Goal: Information Seeking & Learning: Obtain resource

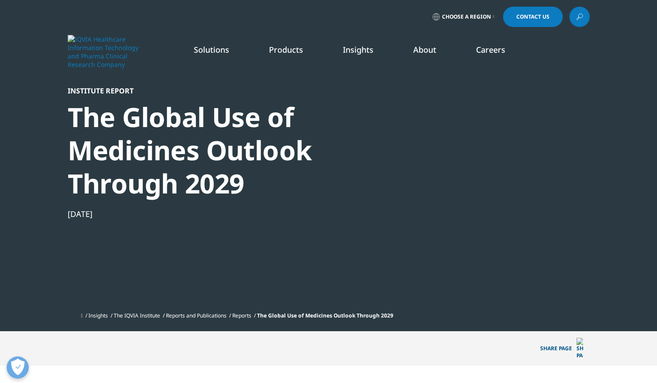
click at [506, 147] on div at bounding box center [504, 185] width 171 height 199
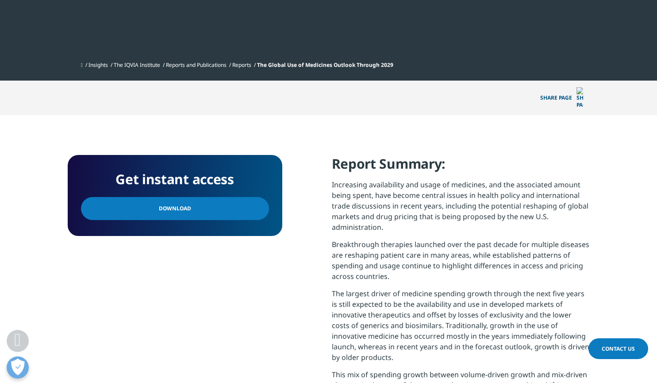
scroll to position [271, 0]
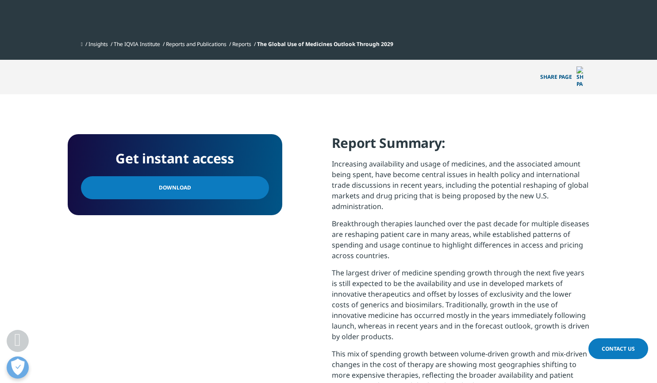
click at [160, 183] on span "Download" at bounding box center [175, 188] width 32 height 10
click at [411, 42] on ul "Insights The IQVIA Institute Reports and Publications Reports The Global Use of…" at bounding box center [335, 44] width 509 height 16
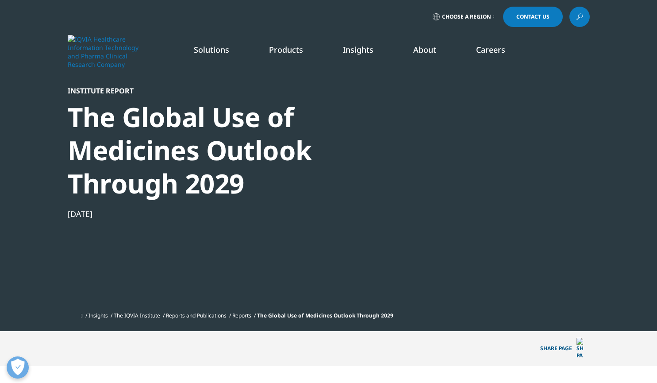
click at [580, 13] on icon at bounding box center [579, 17] width 7 height 12
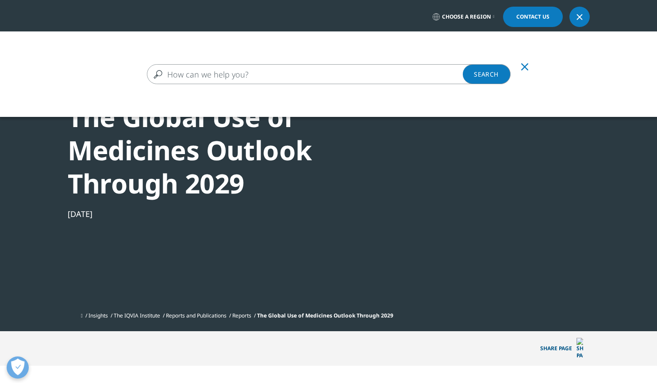
click at [309, 70] on input "Search" at bounding box center [329, 74] width 364 height 20
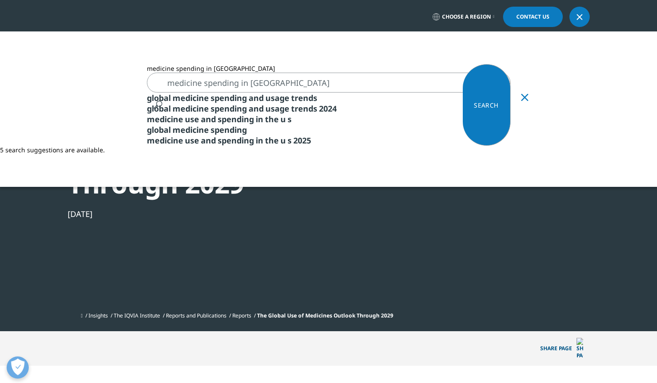
type input "medicine spending in us"
click at [279, 124] on span "the" at bounding box center [272, 119] width 14 height 11
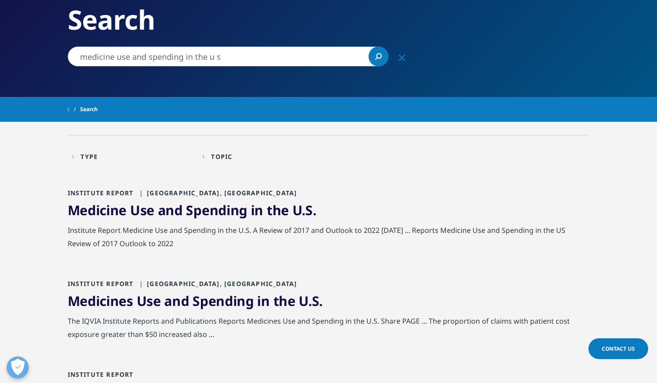
scroll to position [84, 0]
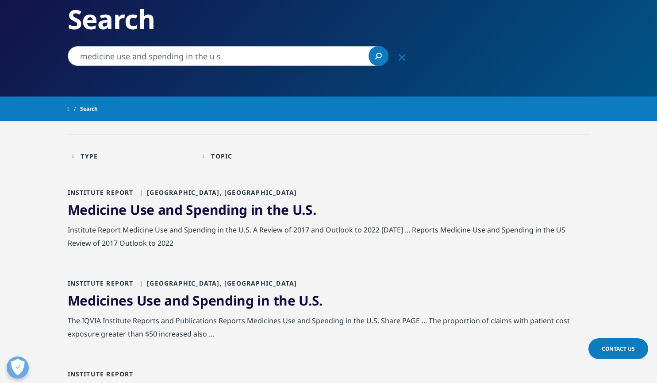
click at [123, 299] on span "Medicines" at bounding box center [101, 300] width 66 height 18
click at [123, 302] on span "Medicines" at bounding box center [101, 300] width 66 height 18
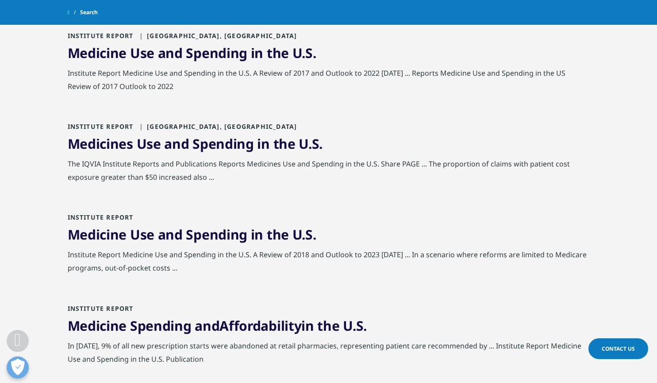
scroll to position [222, 0]
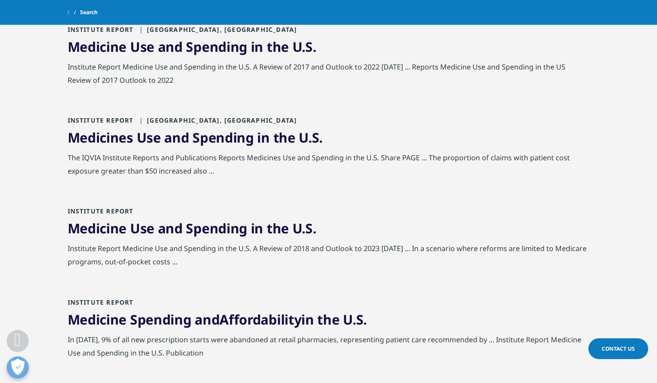
click at [197, 230] on span "Spending" at bounding box center [217, 228] width 62 height 18
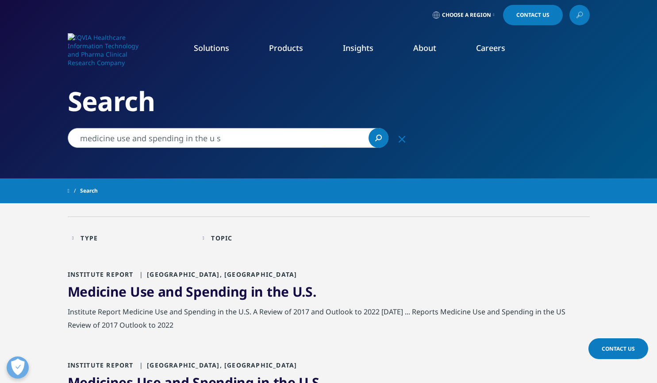
scroll to position [1, 0]
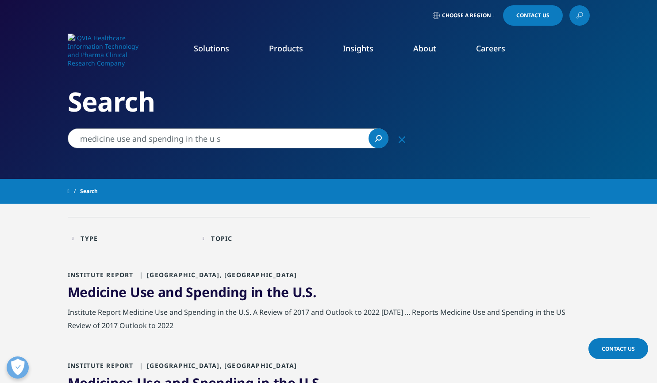
click at [183, 290] on link "Medicine Use and Spending in the U . S ." at bounding box center [192, 292] width 249 height 18
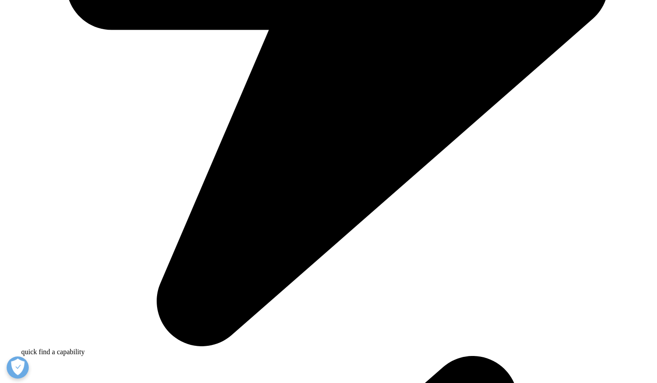
scroll to position [799, 0]
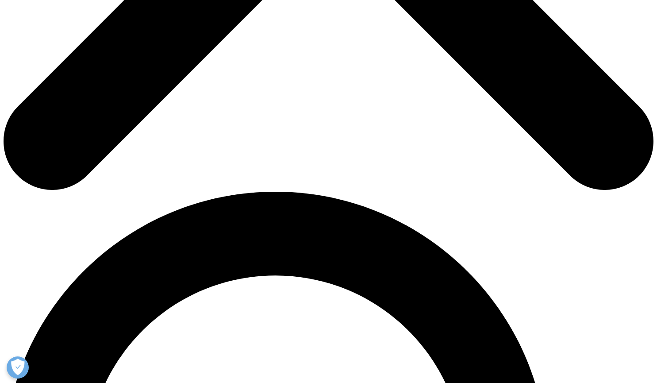
scroll to position [473, 0]
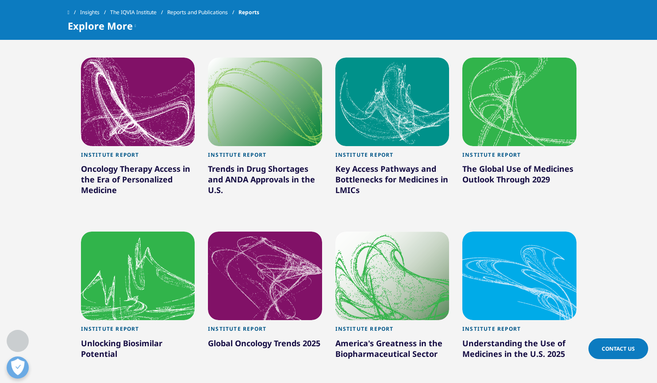
click at [501, 344] on div "Understanding the Use of Medicines in the U.S. 2025" at bounding box center [520, 350] width 114 height 25
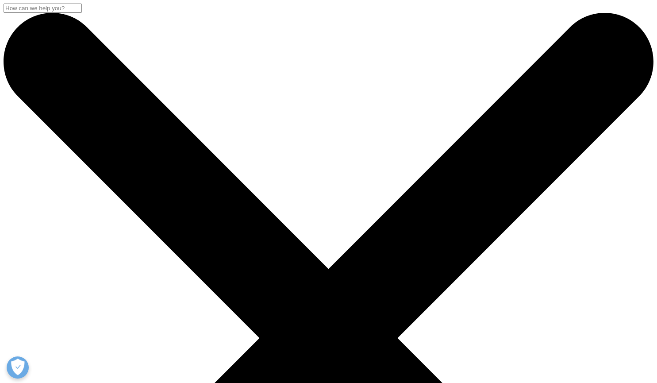
scroll to position [159, 522]
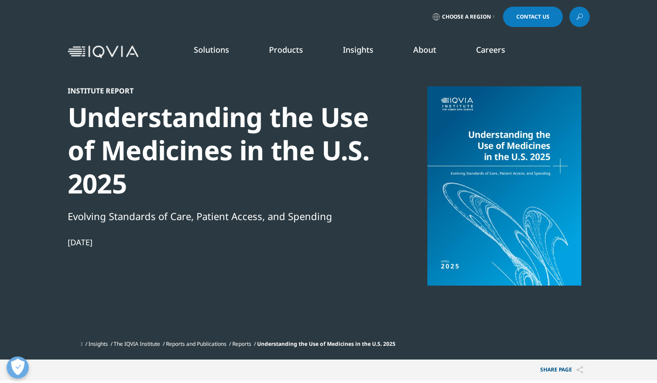
click at [513, 191] on div at bounding box center [504, 185] width 171 height 199
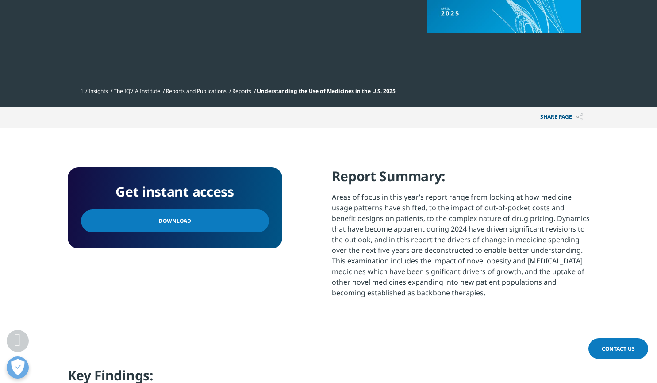
scroll to position [307, 0]
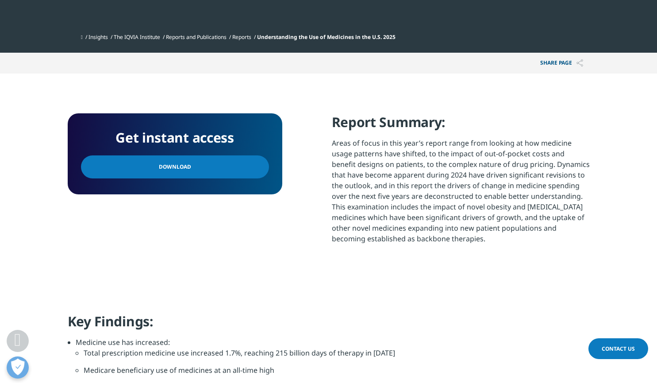
click at [167, 169] on span "Download" at bounding box center [175, 167] width 32 height 10
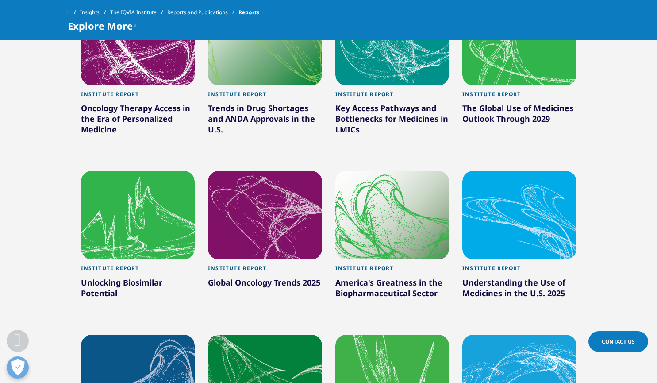
scroll to position [473, 0]
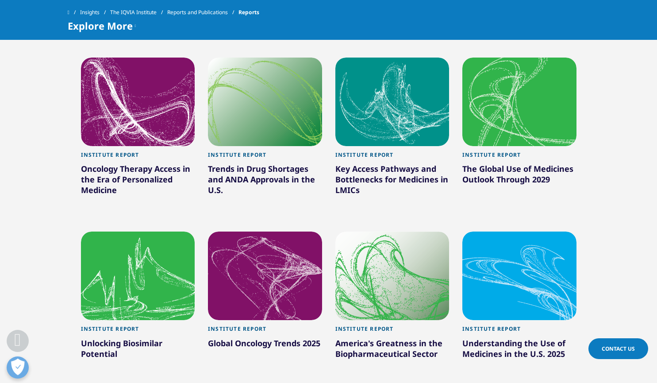
click at [111, 125] on div at bounding box center [138, 102] width 114 height 89
click at [111, 153] on div "Institute Report" at bounding box center [138, 157] width 114 height 12
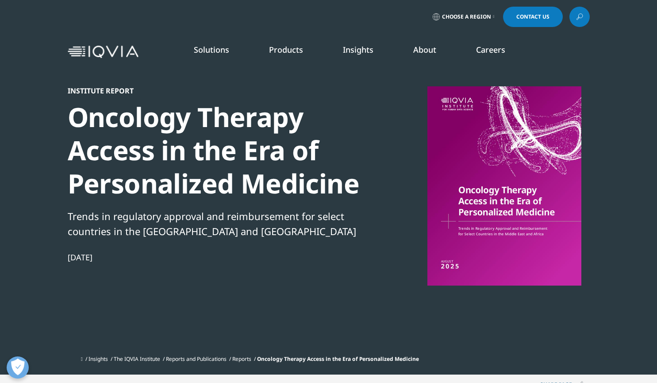
click at [499, 202] on div at bounding box center [504, 185] width 171 height 199
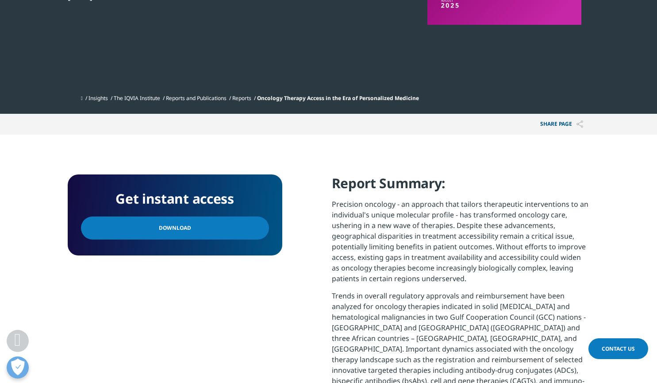
scroll to position [269, 0]
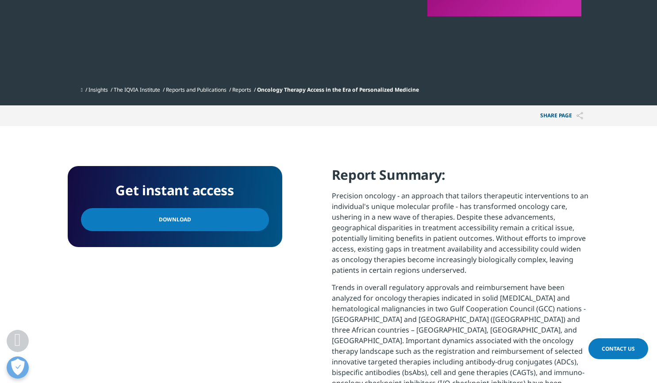
click at [166, 218] on span "Download" at bounding box center [175, 220] width 32 height 10
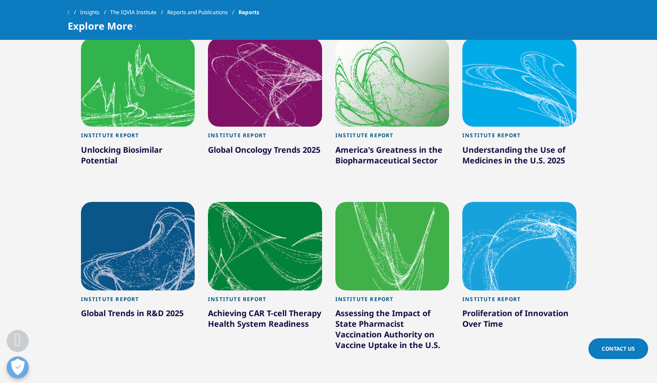
scroll to position [665, 0]
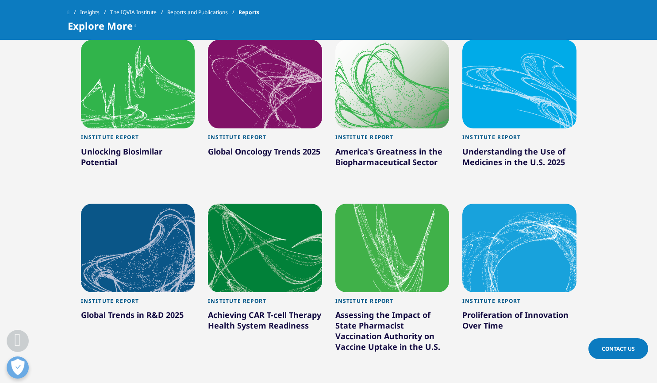
click at [278, 150] on div "Global Oncology Trends 2025" at bounding box center [265, 153] width 114 height 14
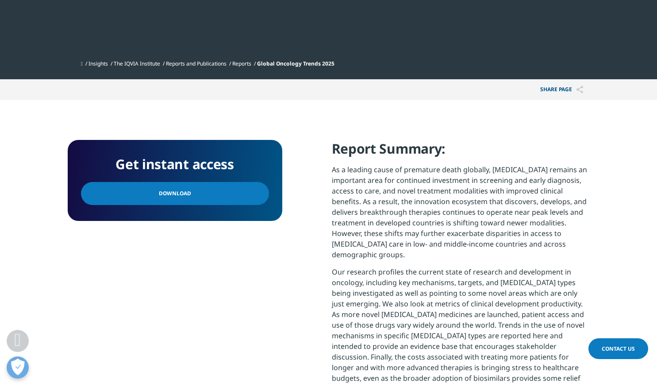
scroll to position [289, 0]
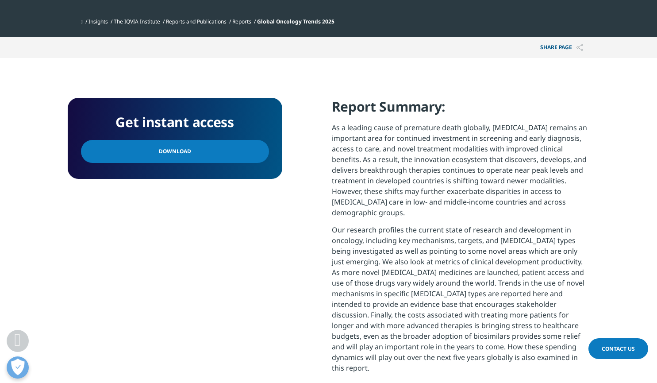
click at [174, 155] on span "Download" at bounding box center [175, 152] width 32 height 10
